Goal: Information Seeking & Learning: Learn about a topic

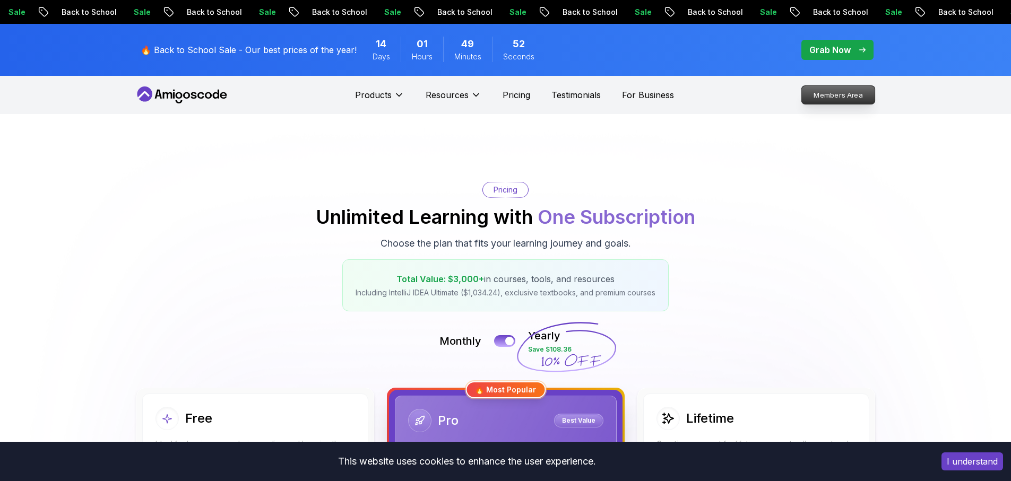
click at [833, 96] on p "Members Area" at bounding box center [838, 95] width 73 height 18
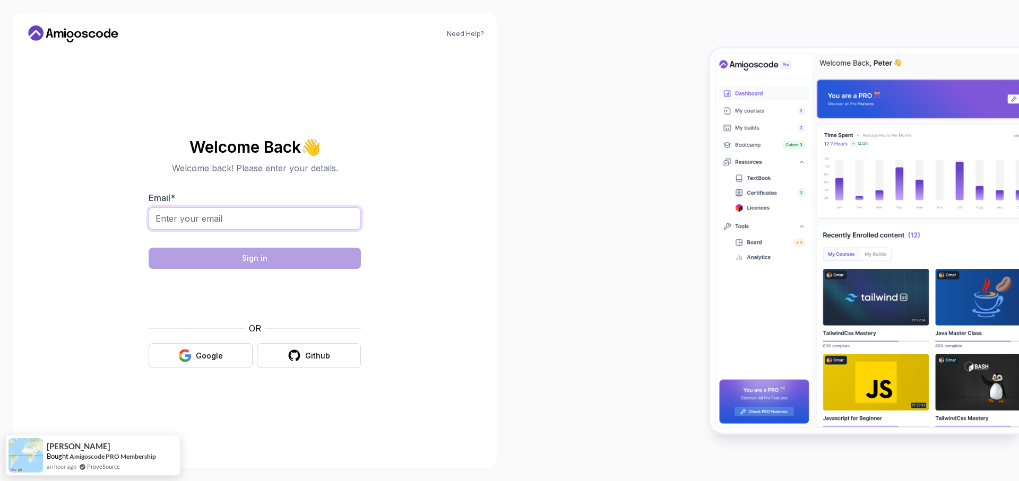
click at [283, 226] on input "Email *" at bounding box center [255, 219] width 212 height 22
click at [222, 359] on button "Google" at bounding box center [201, 355] width 104 height 25
click at [198, 360] on div "Google" at bounding box center [209, 356] width 27 height 11
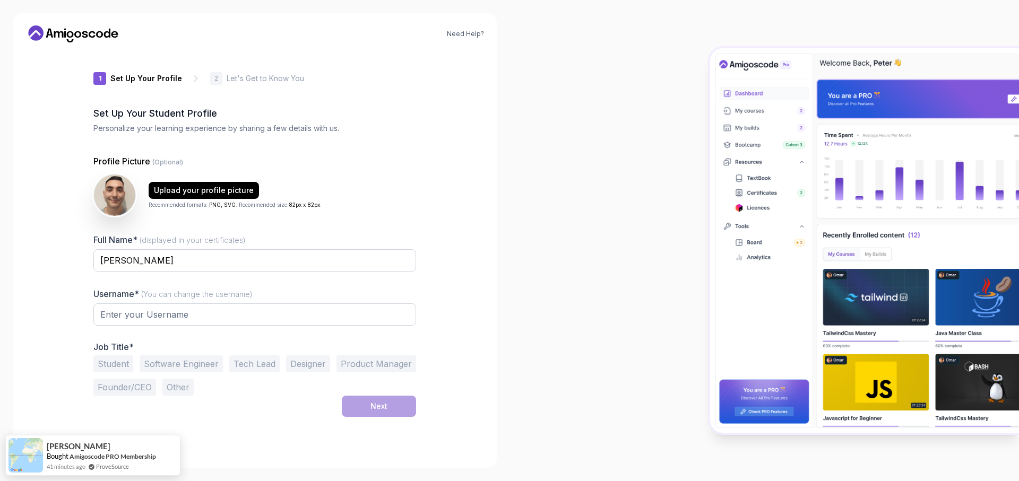
type input "eagerbeetle6c49b"
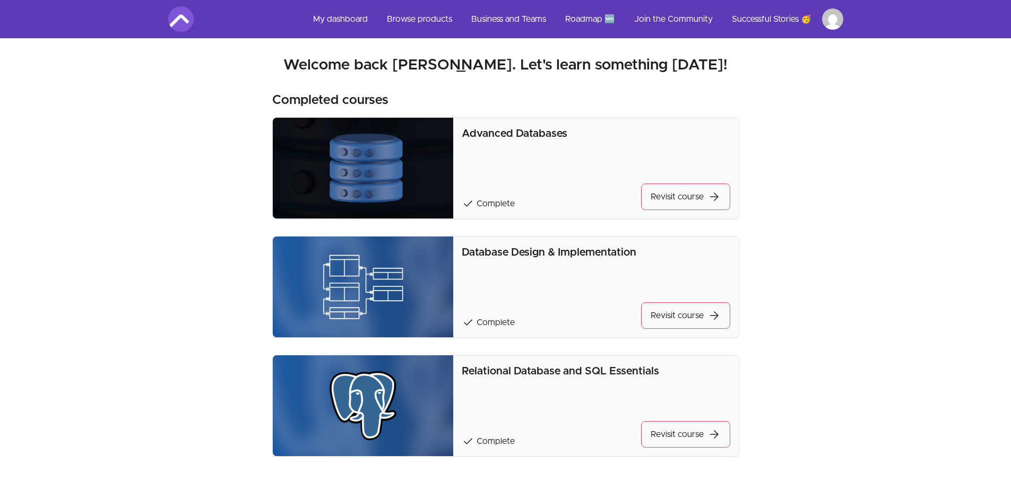
click at [499, 133] on p "Advanced Databases" at bounding box center [596, 133] width 268 height 15
click at [654, 194] on link "Revisit course arrow_forward" at bounding box center [685, 197] width 89 height 27
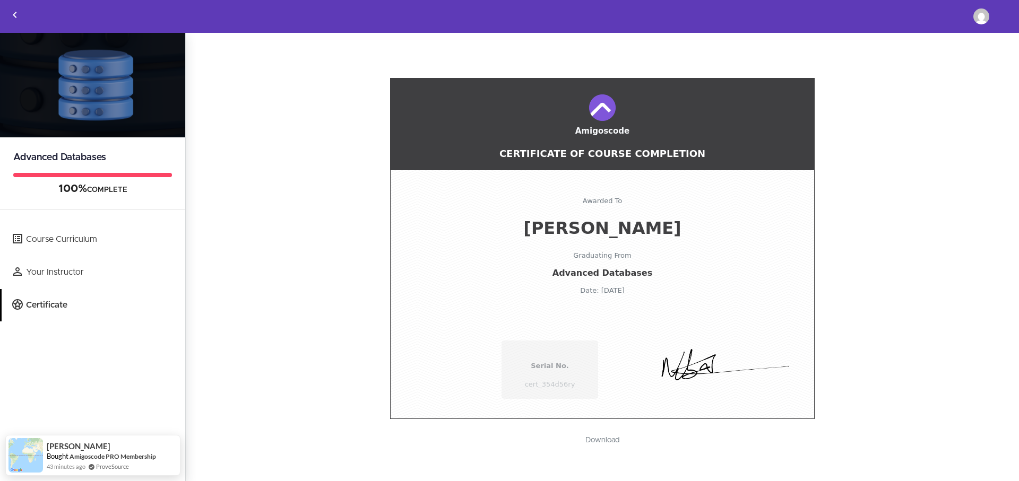
click at [632, 394] on div at bounding box center [702, 370] width 208 height 64
click at [318, 324] on div "Amigoscode Certificate Of Course Completion Awarded To [PERSON_NAME] Graduating…" at bounding box center [602, 240] width 791 height 357
click at [584, 204] on span "Awarded To" at bounding box center [602, 201] width 413 height 8
click at [938, 99] on div "Amigoscode Certificate Of Course Completion Awarded To [PERSON_NAME] Graduating…" at bounding box center [602, 240] width 791 height 357
